Goal: Task Accomplishment & Management: Manage account settings

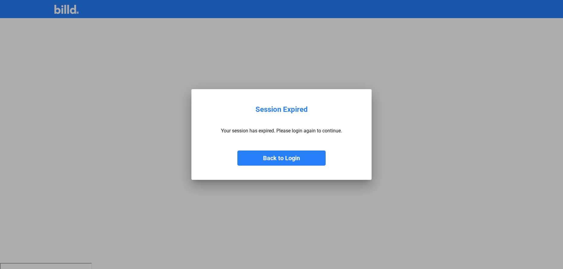
click at [273, 163] on button "Back to Login" at bounding box center [282, 158] width 88 height 15
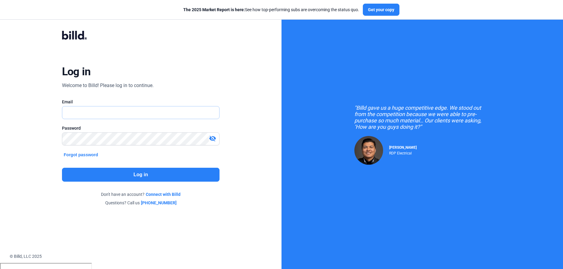
click at [115, 111] on input "text" at bounding box center [137, 113] width 151 height 12
click at [90, 114] on input "billduser" at bounding box center [140, 113] width 157 height 12
type input "[EMAIL_ADDRESS][DOMAIN_NAME]"
click at [213, 138] on mat-icon "visibility_off" at bounding box center [212, 138] width 7 height 7
click at [119, 177] on button "Log in" at bounding box center [141, 175] width 158 height 14
